Goal: Navigation & Orientation: Find specific page/section

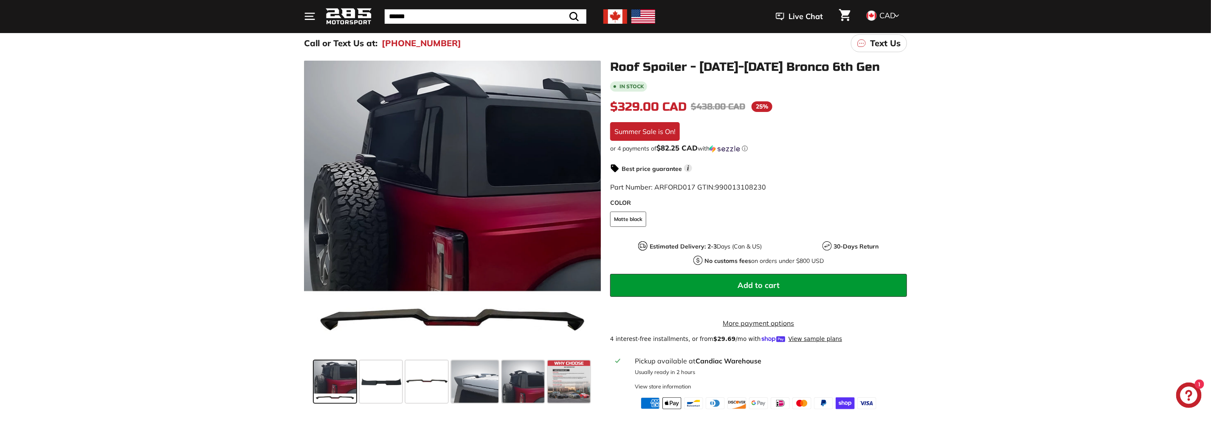
scroll to position [127, 0]
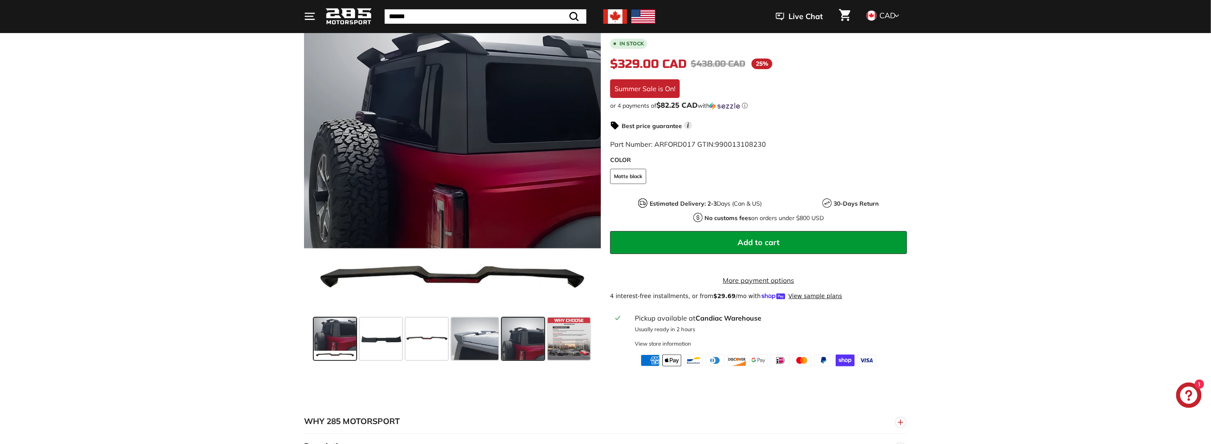
click at [527, 341] on span at bounding box center [523, 339] width 42 height 42
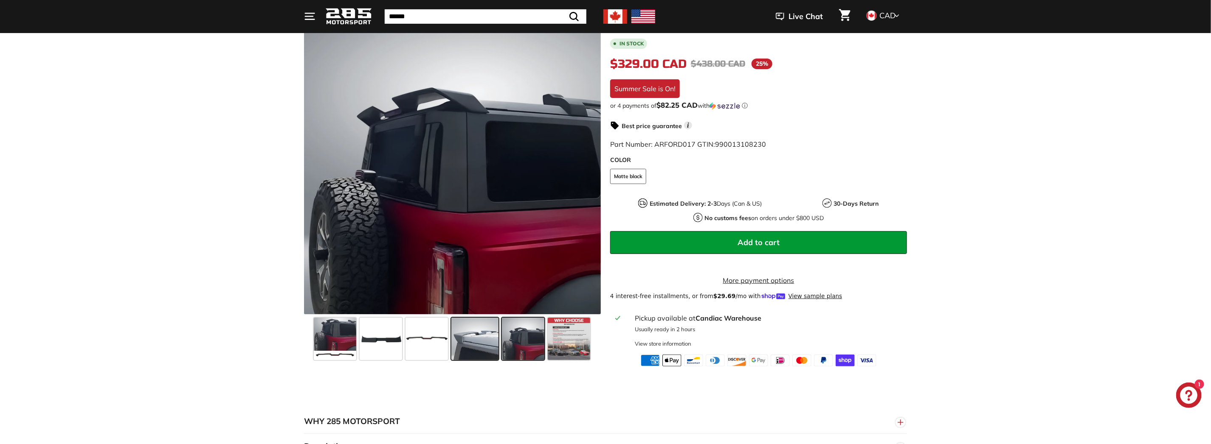
click at [478, 344] on span at bounding box center [474, 339] width 47 height 42
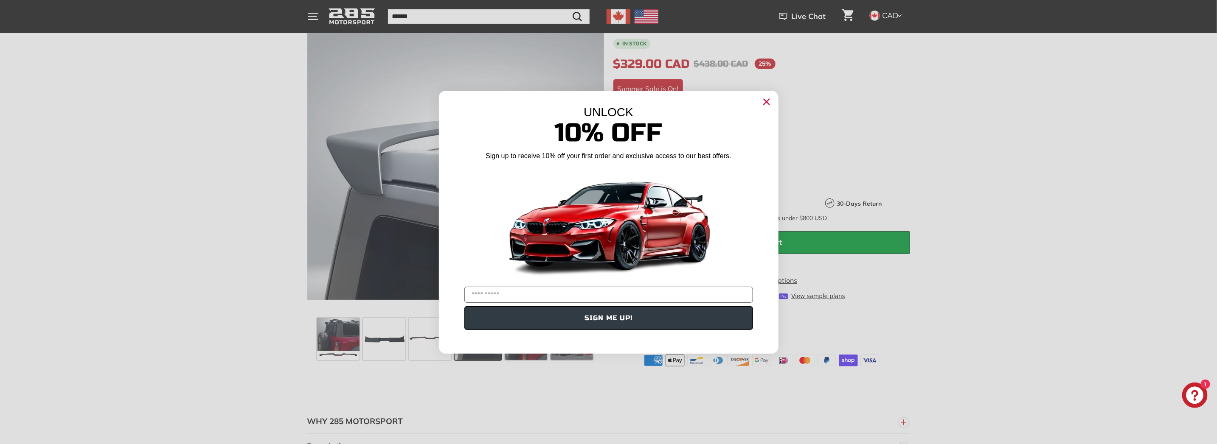
click at [765, 101] on circle "Close dialog" at bounding box center [766, 101] width 13 height 13
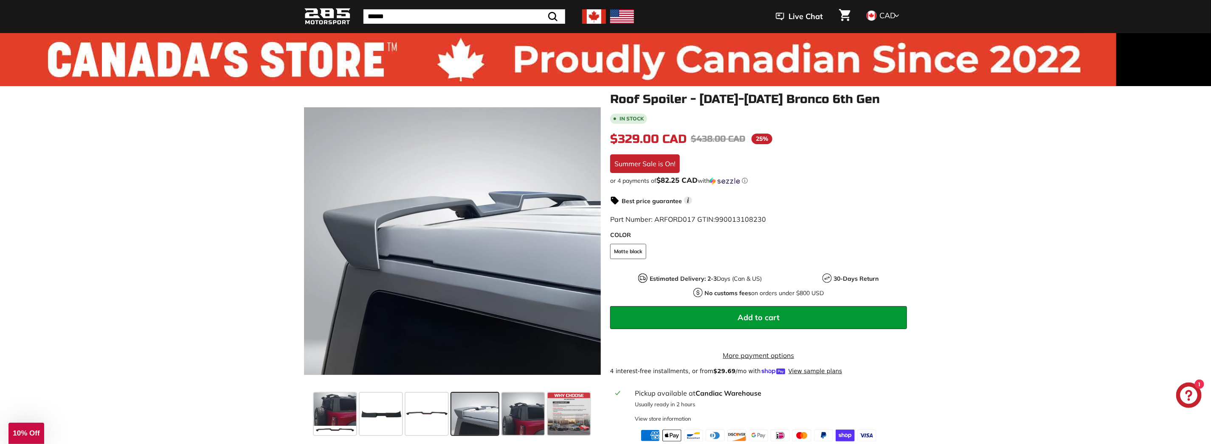
scroll to position [0, 0]
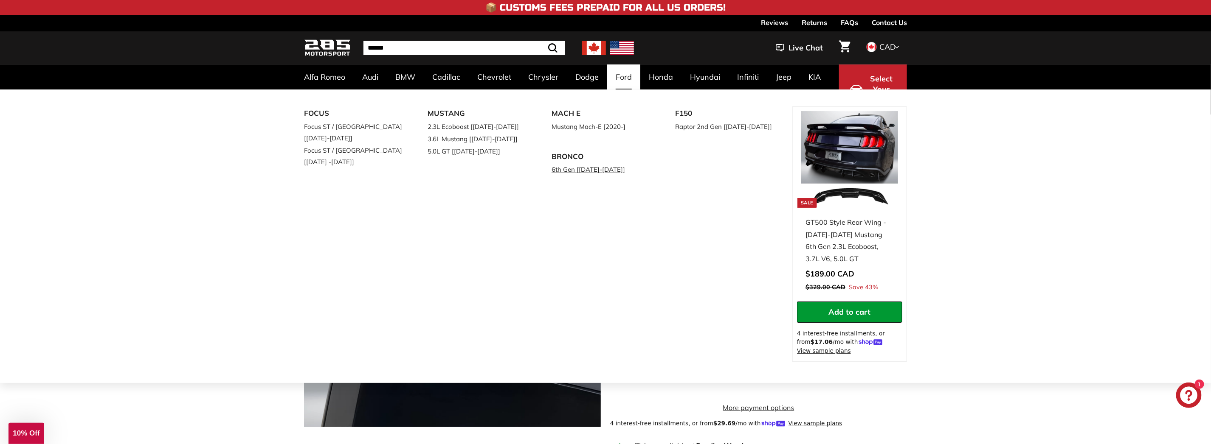
click at [605, 169] on link "6th Gen [[DATE]-[DATE]]" at bounding box center [601, 169] width 100 height 12
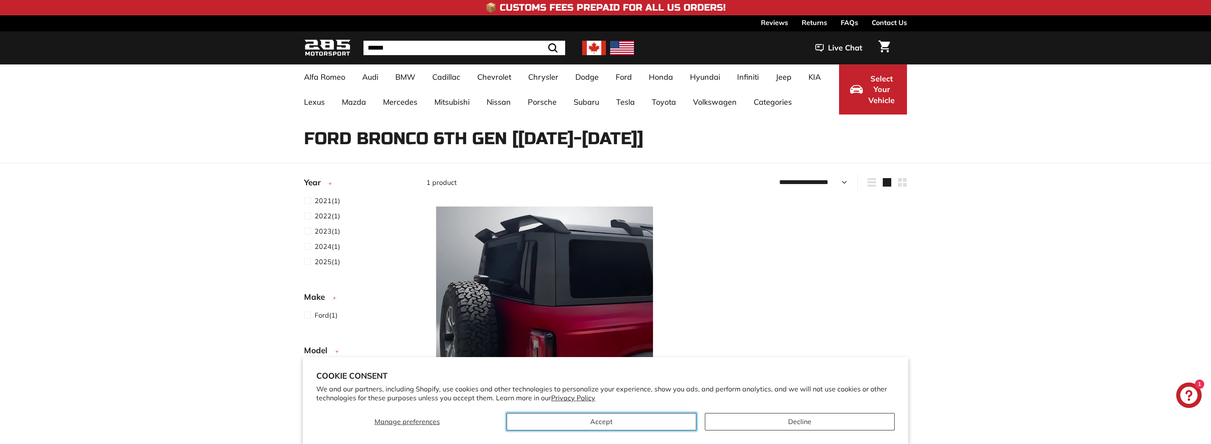
click at [640, 422] on button "Accept" at bounding box center [601, 421] width 190 height 17
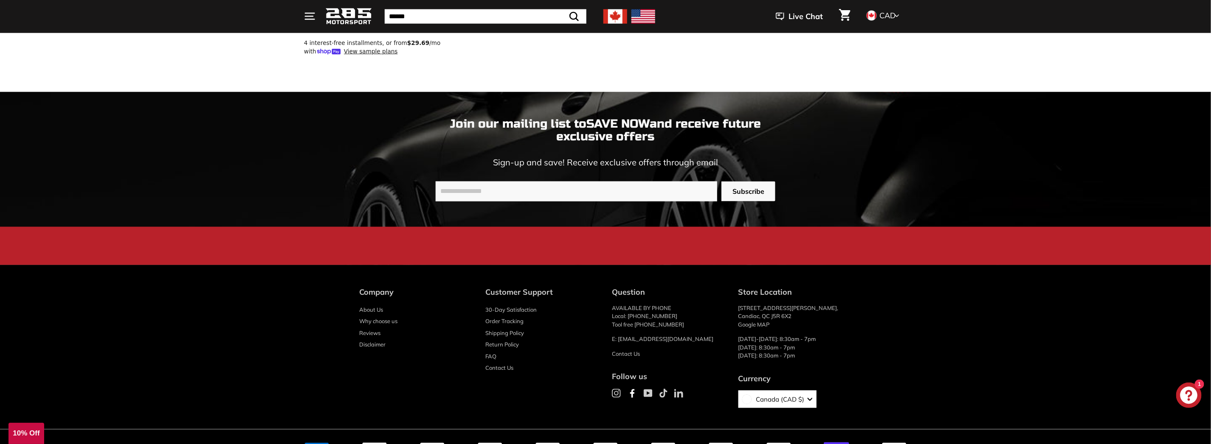
scroll to position [806, 0]
